Goal: Check status: Check status

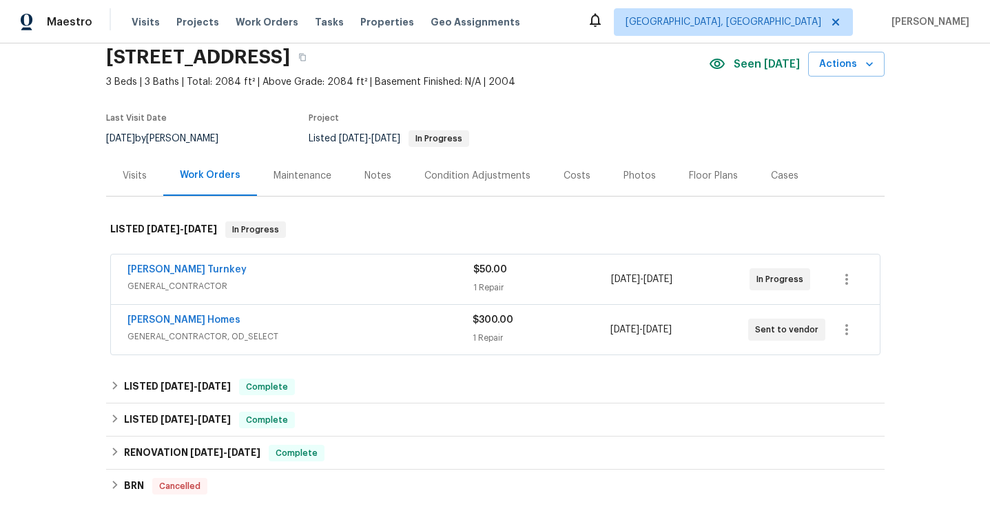
scroll to position [58, 0]
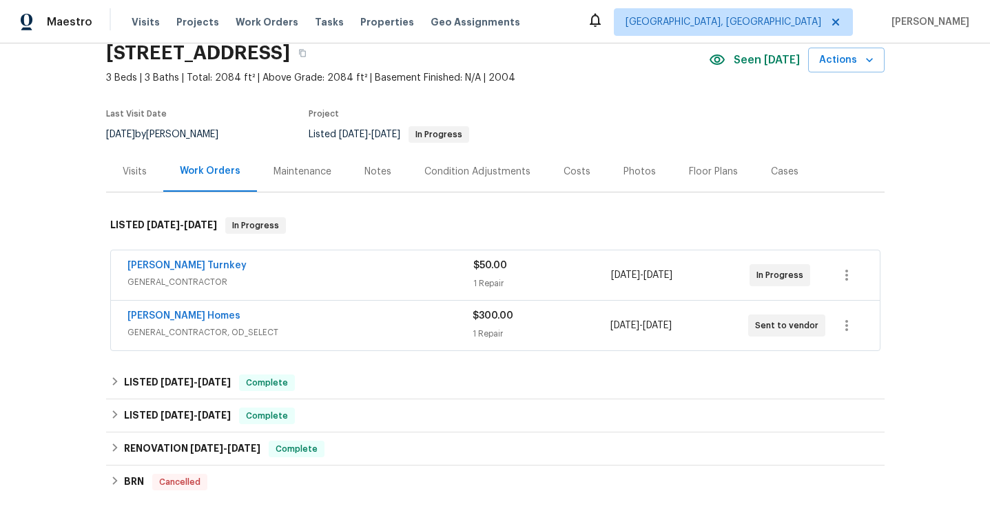
click at [130, 175] on div "Visits" at bounding box center [135, 172] width 24 height 14
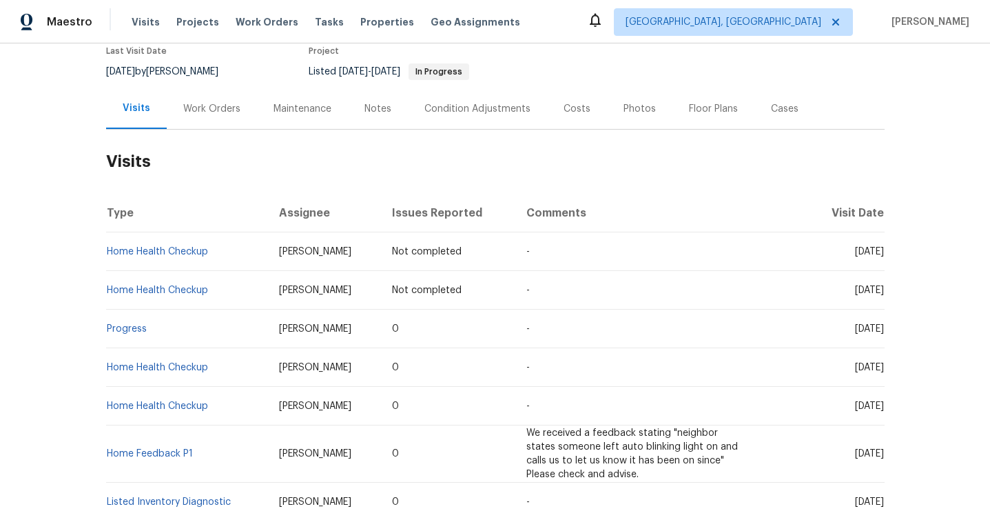
scroll to position [136, 0]
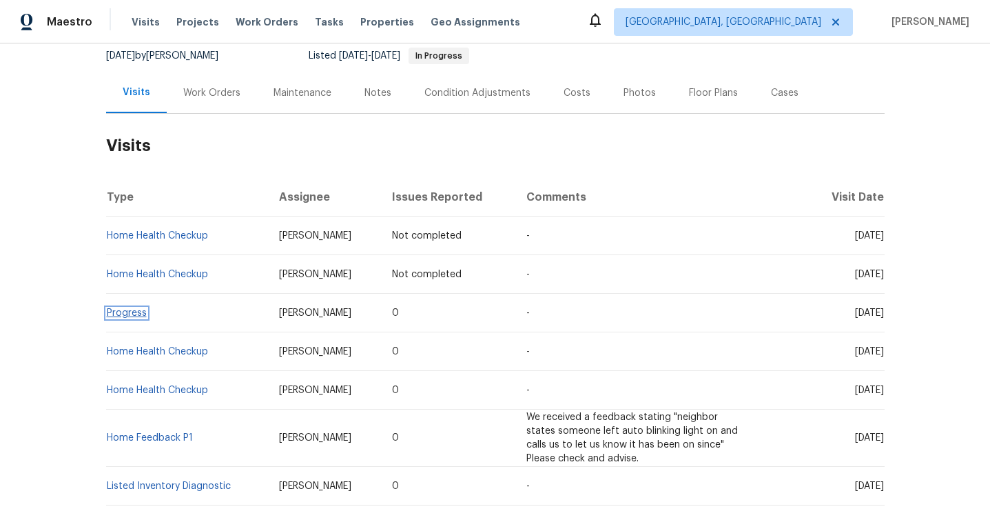
click at [127, 314] on link "Progress" at bounding box center [127, 313] width 40 height 10
click at [155, 275] on link "Home Health Checkup" at bounding box center [157, 274] width 101 height 10
click at [155, 236] on link "Home Health Checkup" at bounding box center [157, 236] width 101 height 10
click at [225, 97] on div "Work Orders" at bounding box center [211, 93] width 57 height 14
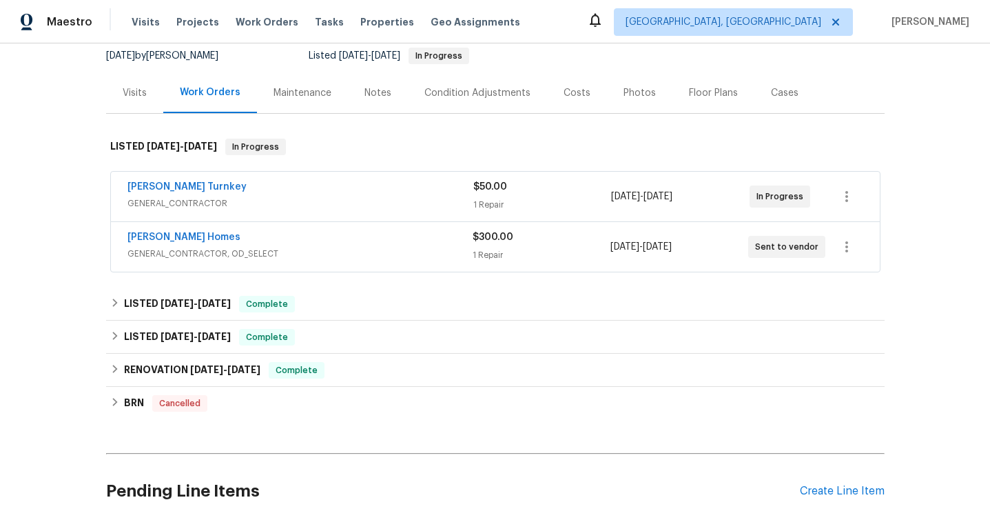
click at [278, 248] on span "GENERAL_CONTRACTOR, OD_SELECT" at bounding box center [300, 254] width 345 height 14
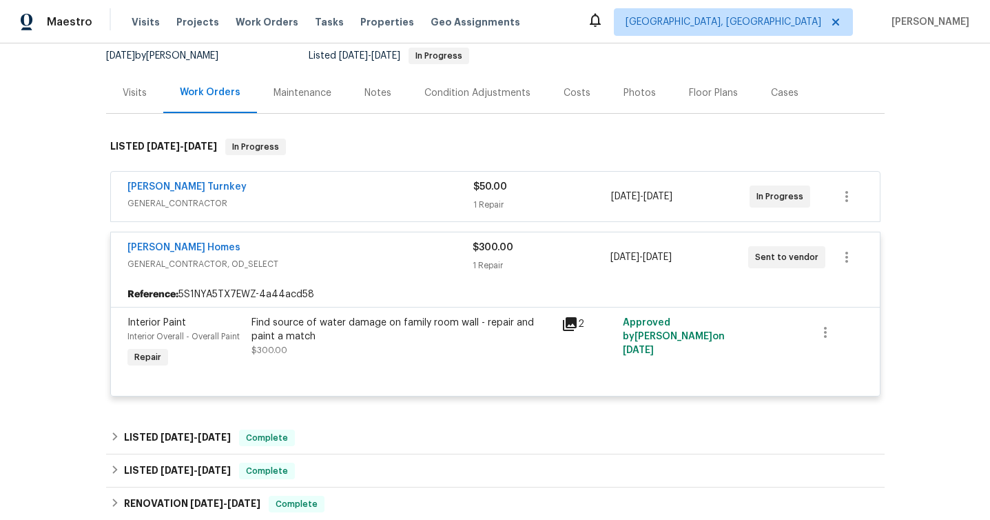
click at [315, 208] on span "GENERAL_CONTRACTOR" at bounding box center [301, 203] width 346 height 14
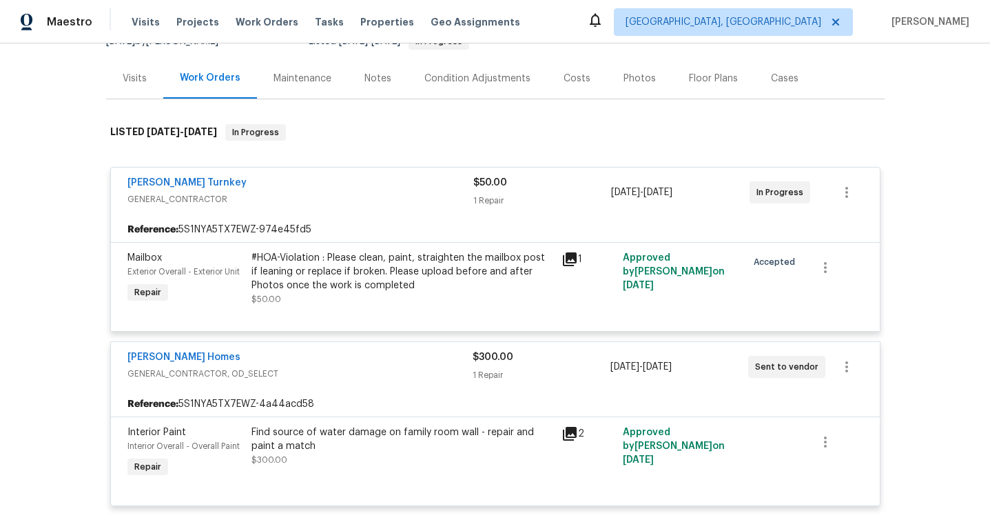
scroll to position [154, 0]
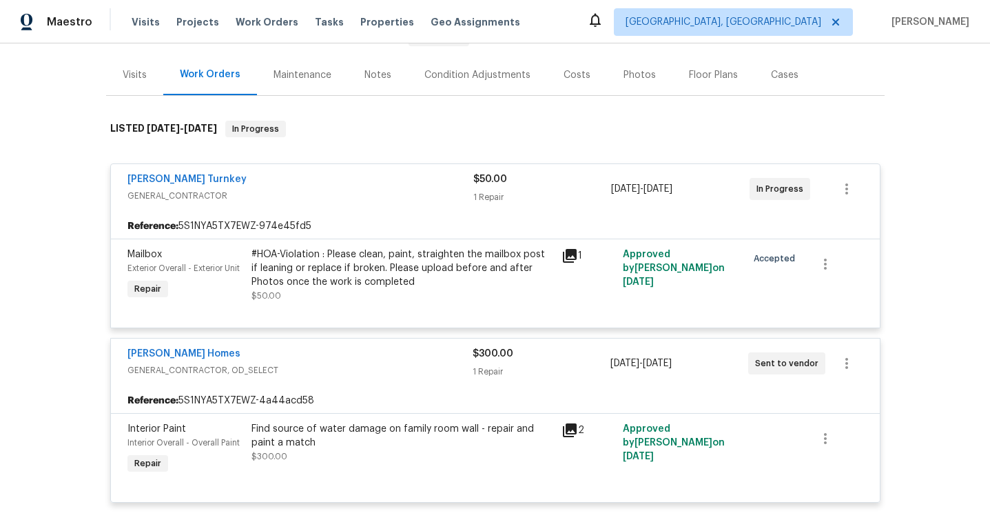
click at [569, 429] on icon at bounding box center [570, 430] width 14 height 14
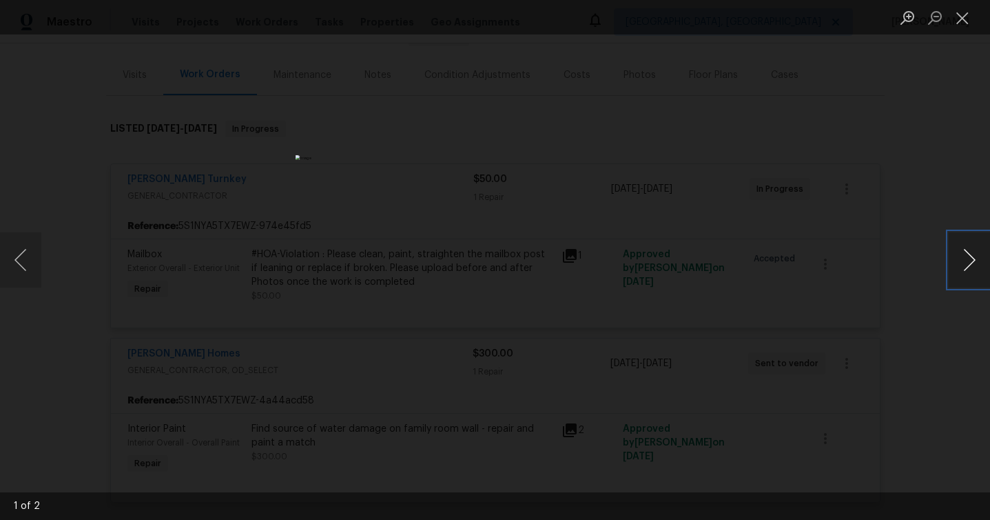
click at [968, 246] on button "Next image" at bounding box center [969, 259] width 41 height 55
click at [897, 336] on div "Lightbox" at bounding box center [495, 260] width 990 height 520
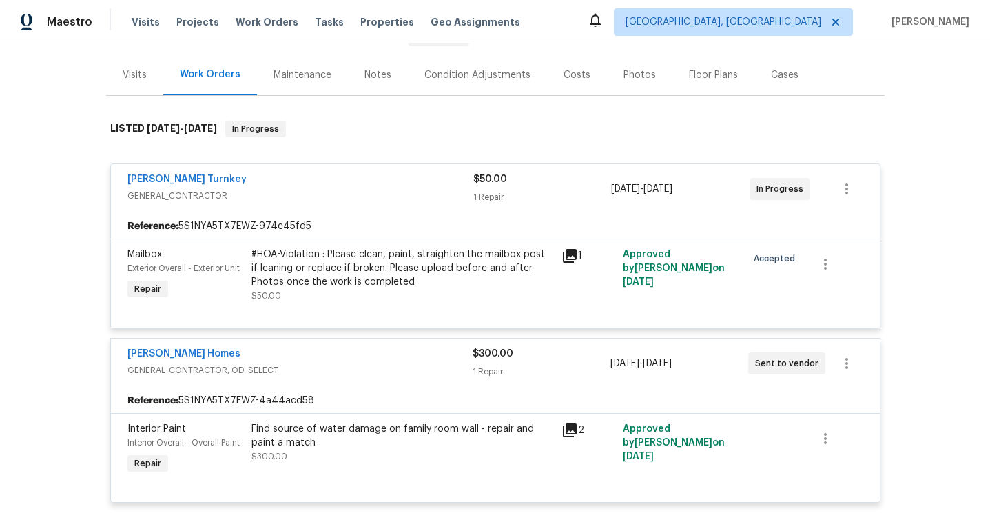
click at [565, 254] on icon at bounding box center [570, 255] width 17 height 17
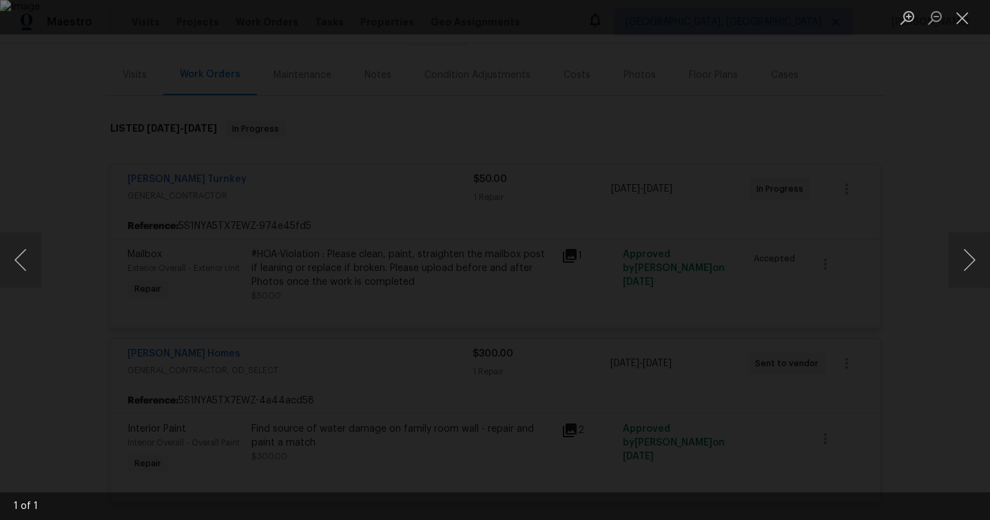
click at [954, 321] on div "Lightbox" at bounding box center [495, 260] width 990 height 520
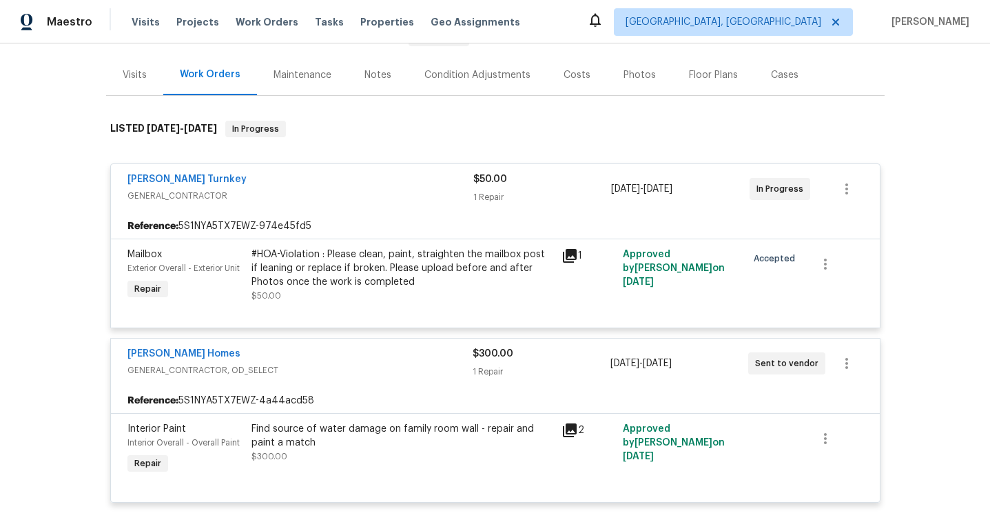
click at [567, 428] on icon at bounding box center [570, 430] width 14 height 14
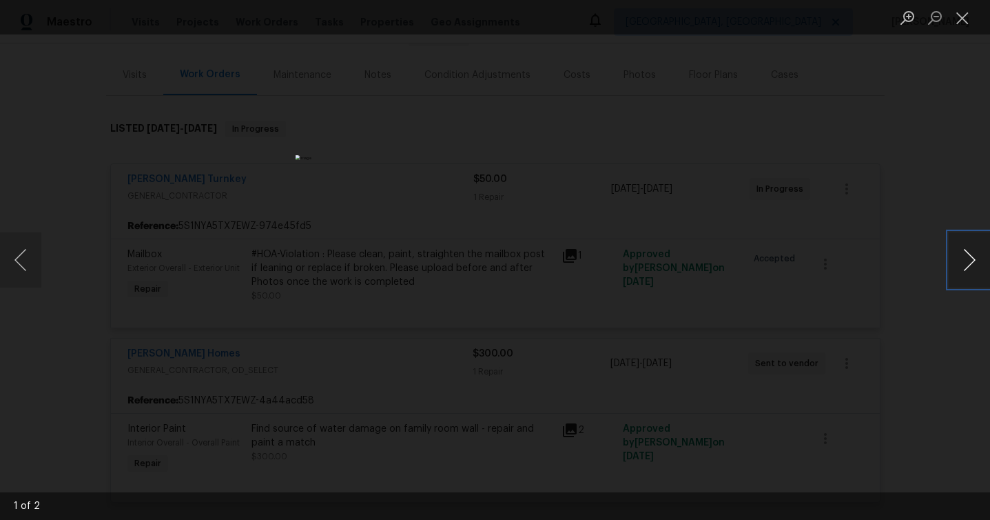
click at [975, 258] on button "Next image" at bounding box center [969, 259] width 41 height 55
click at [845, 306] on div "Lightbox" at bounding box center [495, 260] width 990 height 520
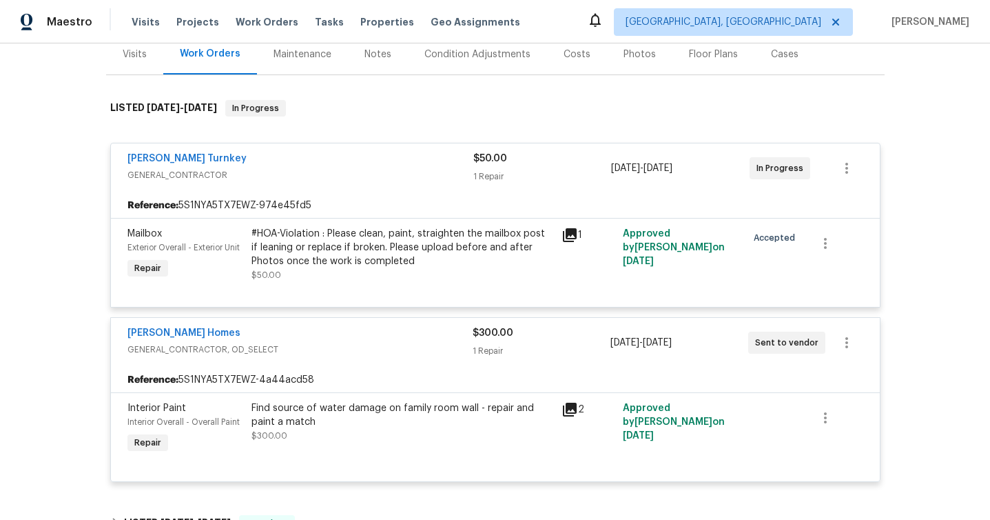
scroll to position [215, 0]
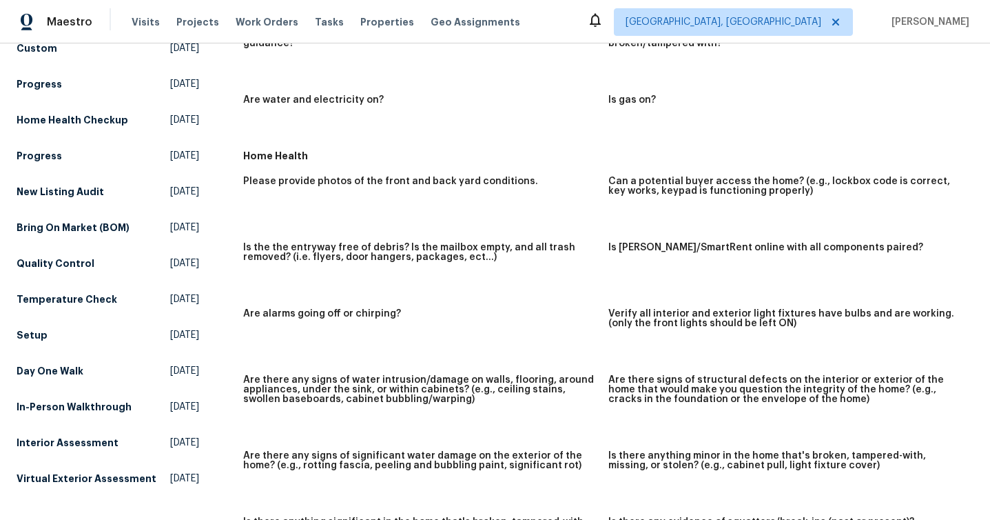
scroll to position [715, 0]
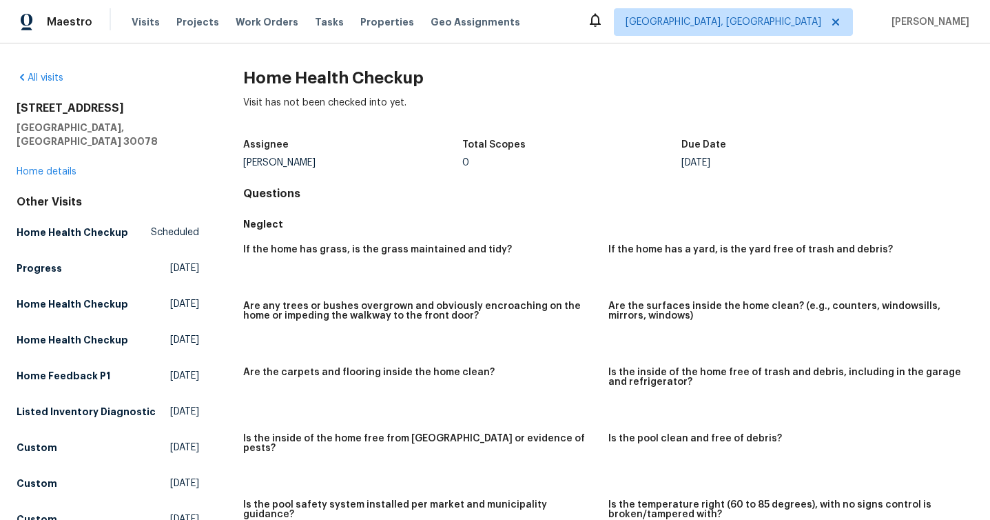
scroll to position [715, 0]
